Goal: Check status: Check status

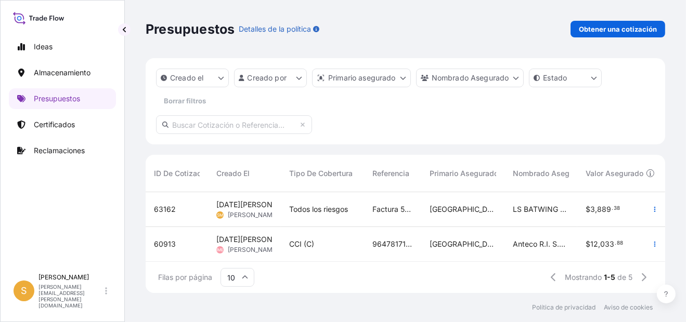
scroll to position [98, 511]
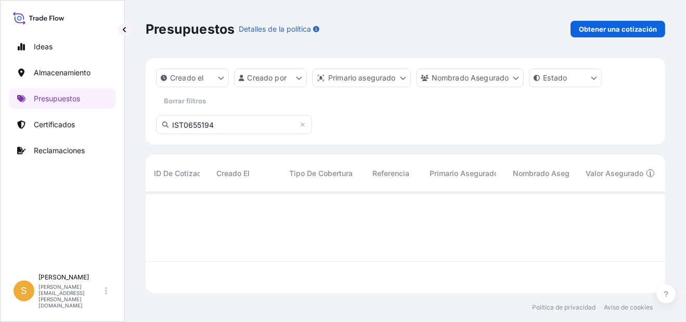
type input "IST0655194"
click at [46, 127] on p "Certificados" at bounding box center [54, 125] width 41 height 10
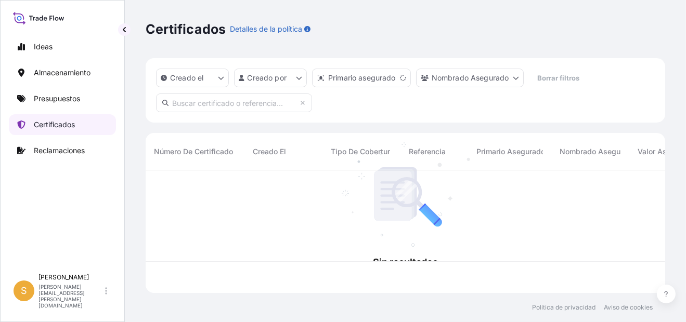
scroll to position [121, 511]
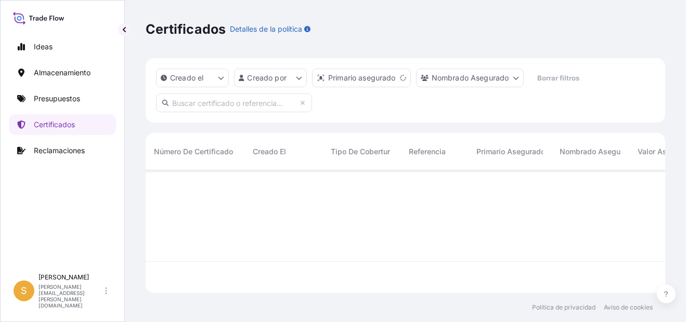
click at [211, 102] on input "text" at bounding box center [234, 103] width 156 height 19
paste input "IST0655194"
type input "IST0655194"
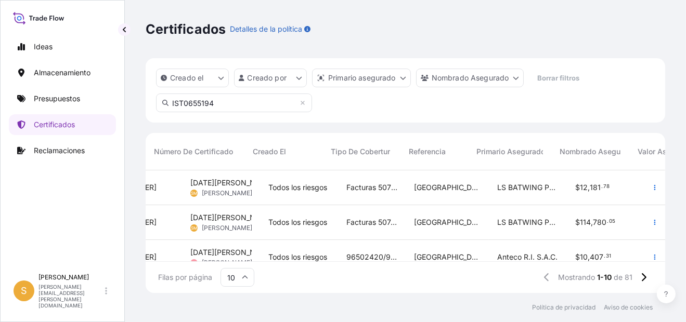
scroll to position [0, 0]
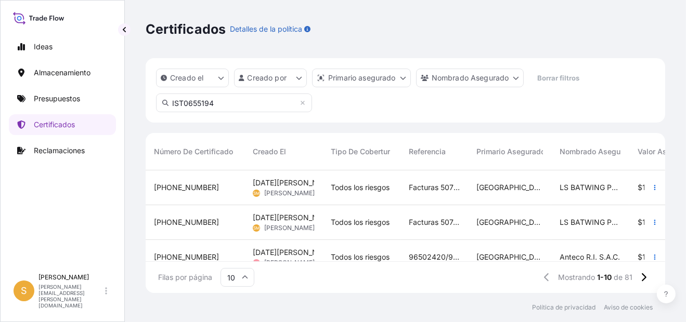
click at [265, 104] on input "IST0655194" at bounding box center [234, 103] width 156 height 19
drag, startPoint x: 235, startPoint y: 105, endPoint x: 81, endPoint y: 106, distance: 153.9
click at [80, 105] on div "Ideas Almacenamiento Presupuestos Certificados Reclamaciones S Shirley Montalvá…" at bounding box center [343, 161] width 686 height 322
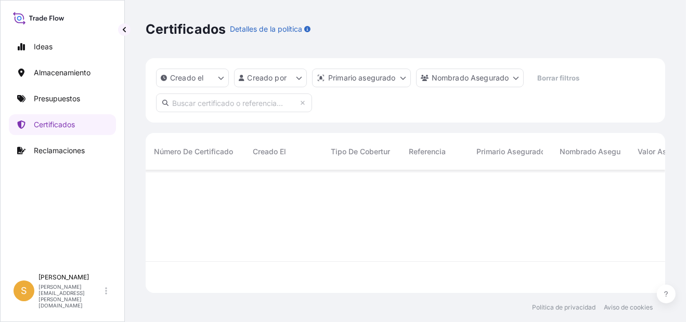
click at [475, 39] on div "Certificados Detalles de la política" at bounding box center [406, 29] width 520 height 58
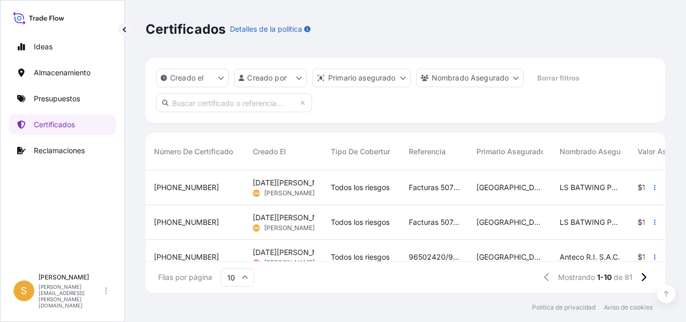
click at [231, 105] on input "text" at bounding box center [234, 103] width 156 height 19
paste input "23130.36"
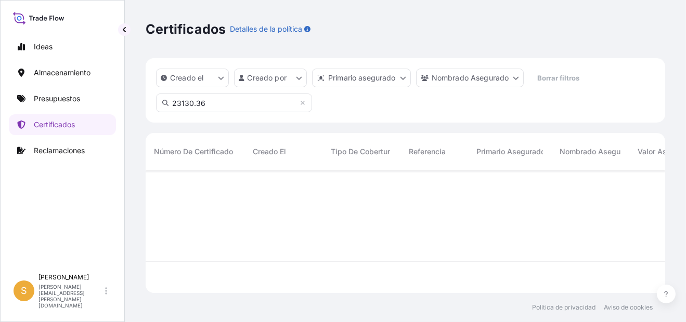
scroll to position [152, 511]
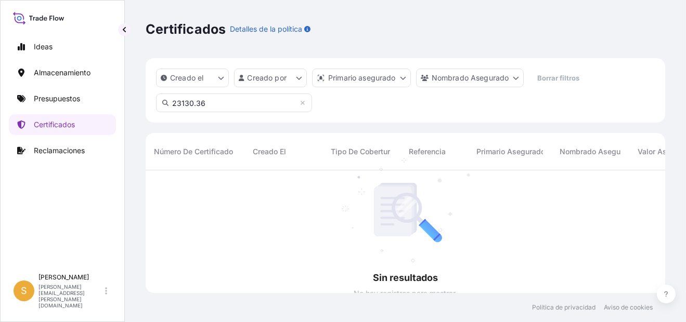
drag, startPoint x: 221, startPoint y: 97, endPoint x: 100, endPoint y: 102, distance: 120.2
click at [100, 102] on div "Ideas Almacenamiento Presupuestos Certificados Reclamaciones S Shirley Montalvá…" at bounding box center [343, 161] width 686 height 322
paste input "[PHONE_NUMBER]"
type input "[PHONE_NUMBER]"
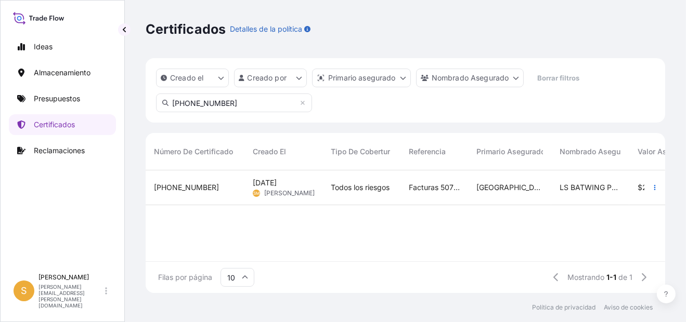
click at [184, 188] on span "[PHONE_NUMBER]" at bounding box center [186, 188] width 65 height 10
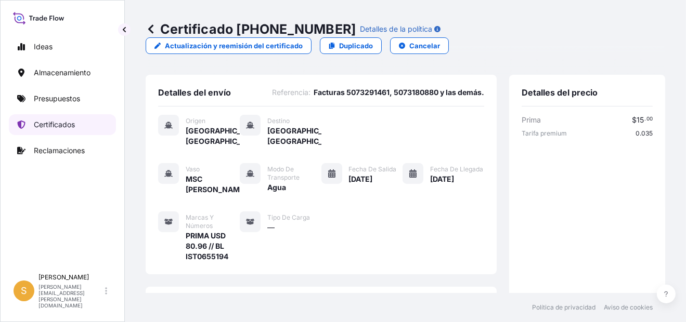
click at [51, 122] on p "Certificados" at bounding box center [54, 125] width 41 height 10
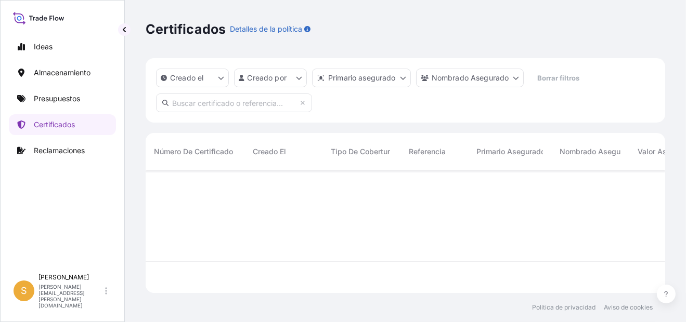
scroll to position [121, 511]
click at [228, 107] on input "text" at bounding box center [234, 103] width 156 height 19
paste input "[PHONE_NUMBER]"
type input "[PHONE_NUMBER]"
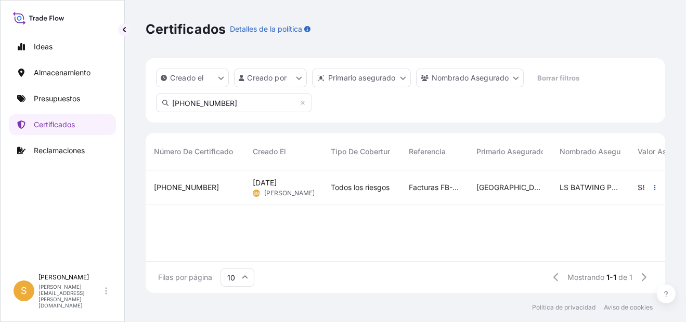
click at [174, 187] on span "[PHONE_NUMBER]" at bounding box center [186, 188] width 65 height 10
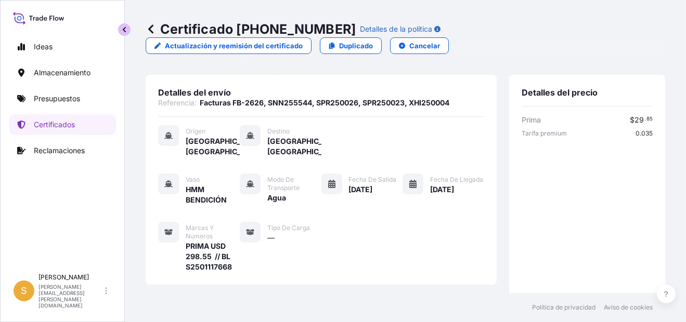
click at [124, 33] on button "button" at bounding box center [124, 29] width 12 height 12
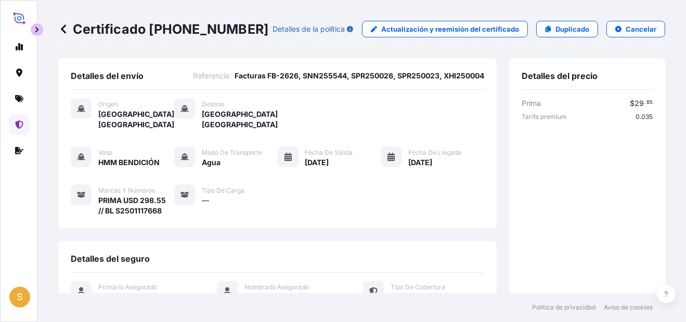
click at [36, 24] on button "button" at bounding box center [37, 29] width 12 height 12
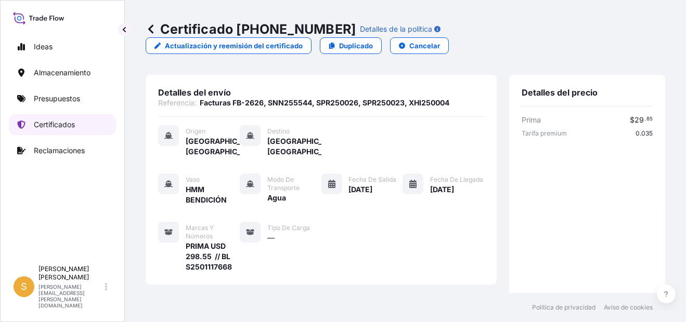
click at [59, 122] on p "Certificados" at bounding box center [54, 125] width 41 height 10
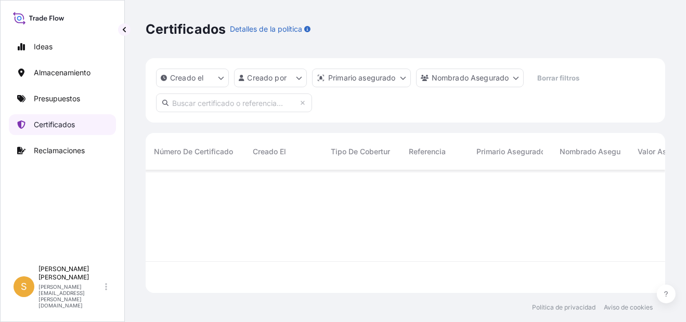
scroll to position [121, 511]
click at [208, 100] on input "text" at bounding box center [234, 103] width 156 height 19
paste input "[PHONE_NUMBER]"
type input "[PHONE_NUMBER]"
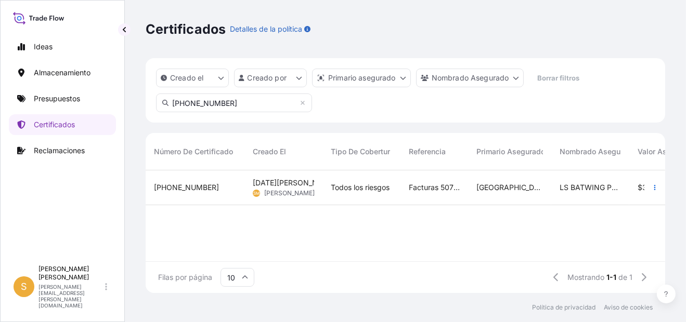
click at [172, 189] on span "[PHONE_NUMBER]" at bounding box center [186, 188] width 65 height 10
